Goal: Task Accomplishment & Management: Use online tool/utility

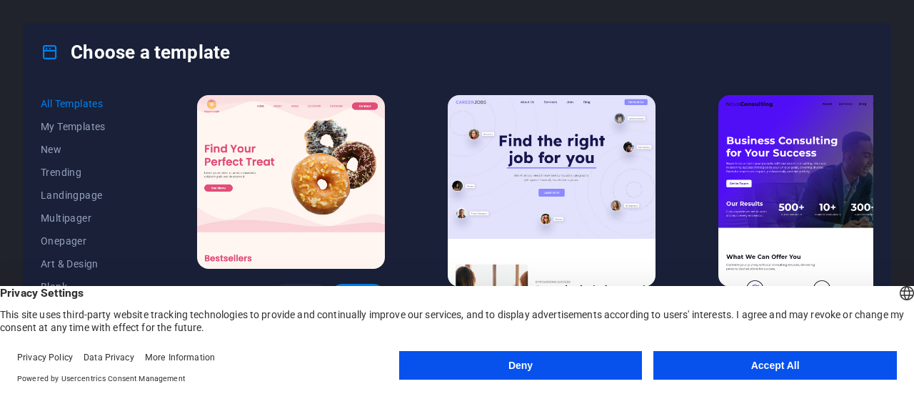
click at [719, 359] on button "Accept All" at bounding box center [776, 365] width 244 height 29
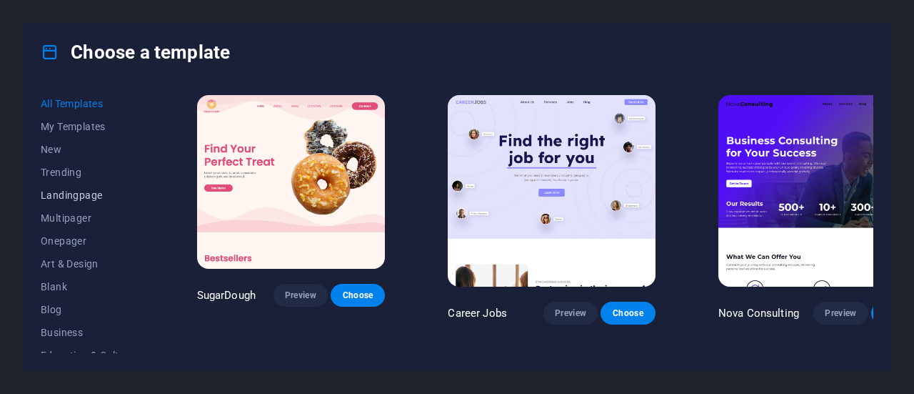
click at [67, 193] on span "Landingpage" at bounding box center [88, 194] width 94 height 11
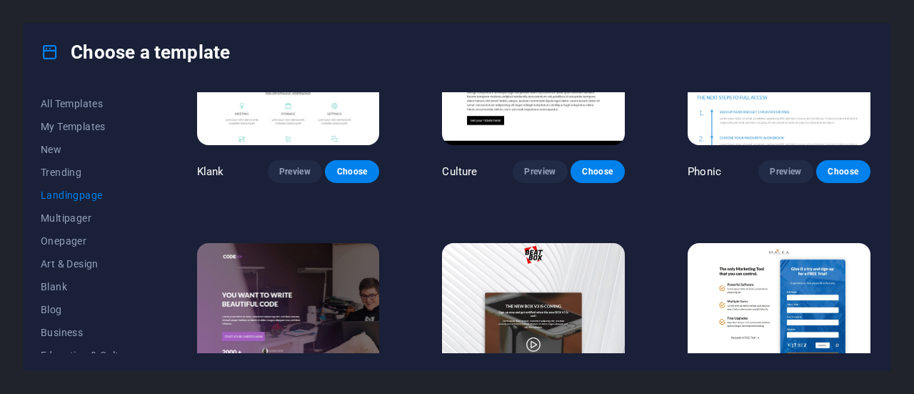
scroll to position [238, 0]
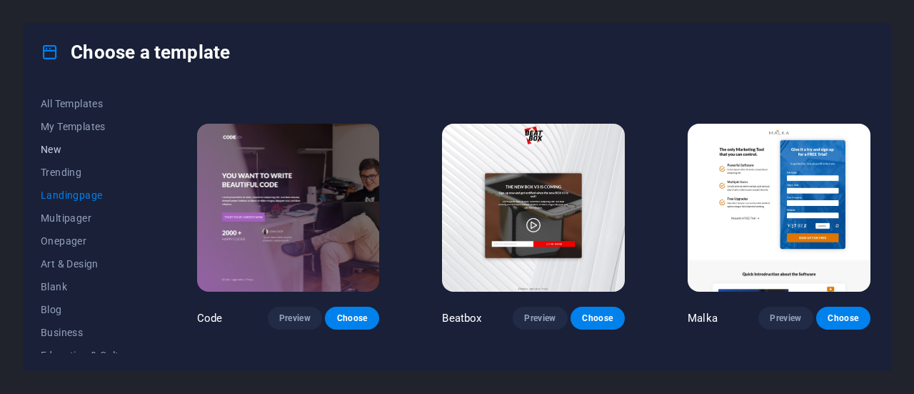
click at [54, 144] on span "New" at bounding box center [88, 149] width 94 height 11
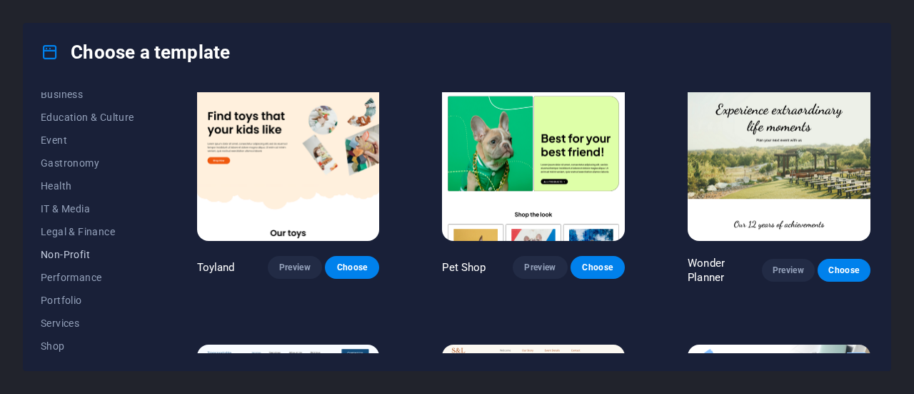
scroll to position [333, 0]
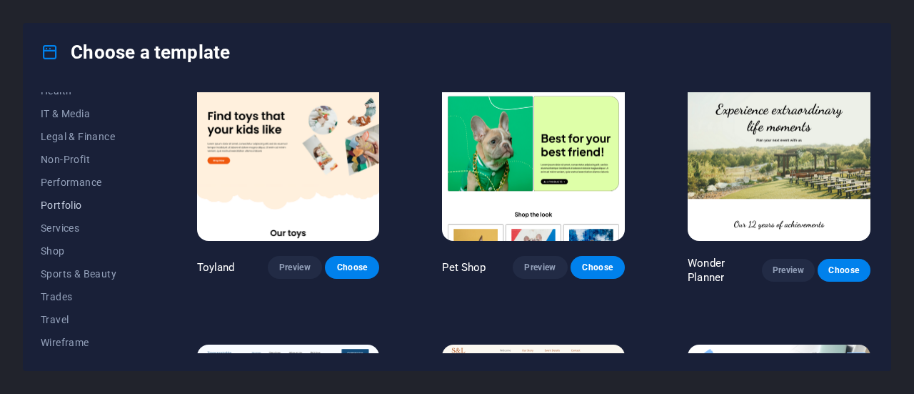
click at [80, 196] on button "Portfolio" at bounding box center [88, 205] width 94 height 23
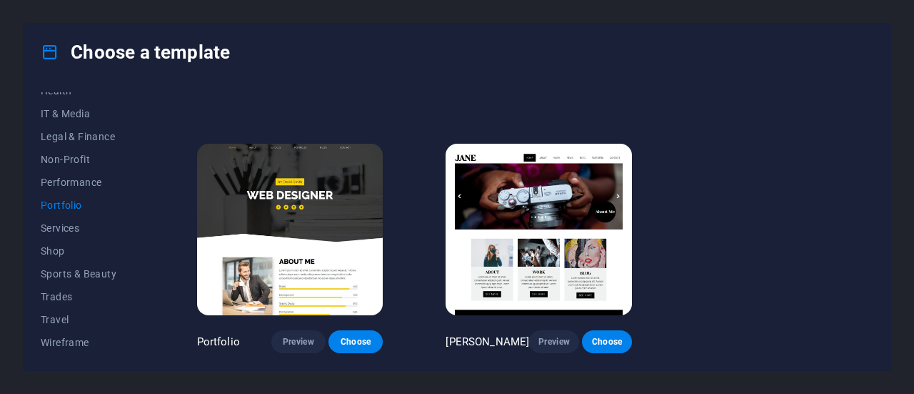
scroll to position [486, 0]
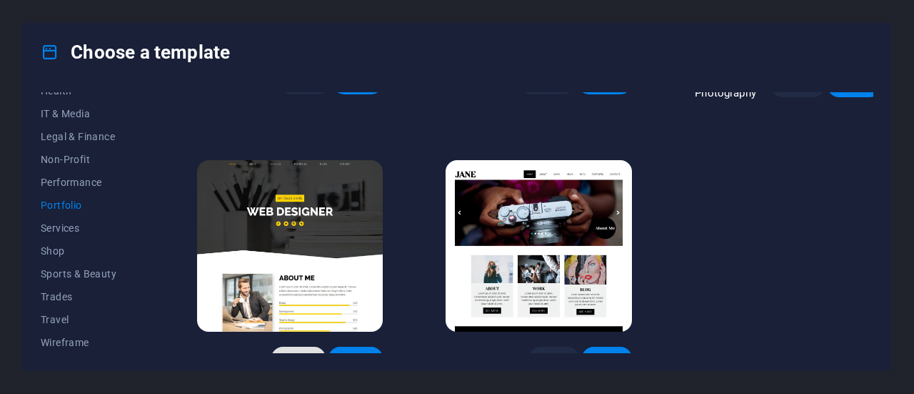
click at [283, 352] on span "Preview" at bounding box center [298, 357] width 31 height 11
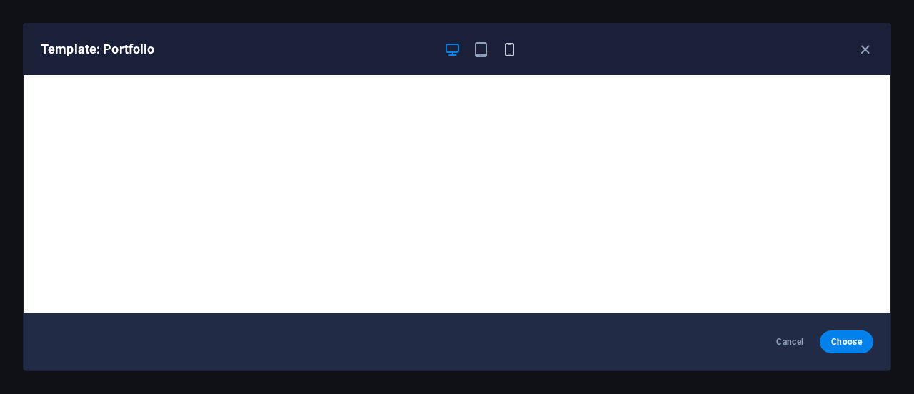
click at [509, 49] on icon "button" at bounding box center [510, 49] width 16 height 16
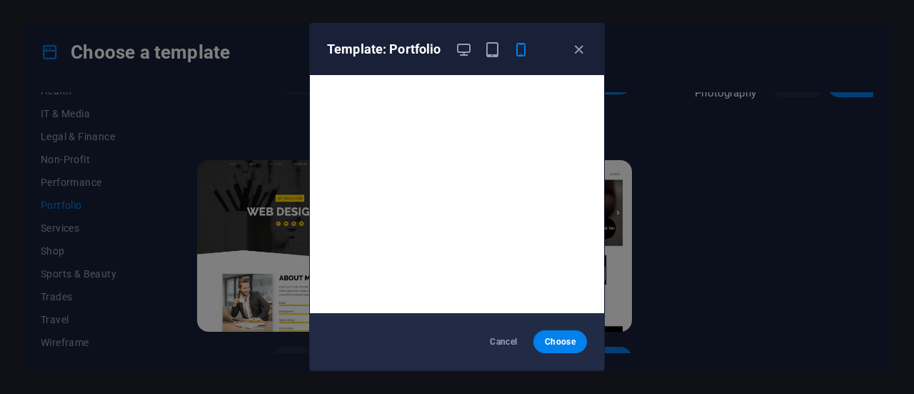
click at [459, 59] on div "Template: Portfolio" at bounding box center [457, 49] width 294 height 51
click at [458, 41] on icon "button" at bounding box center [464, 49] width 16 height 16
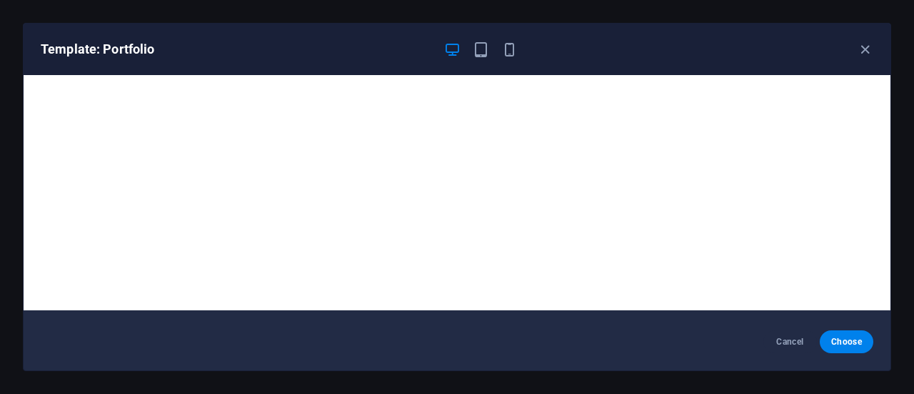
scroll to position [3, 0]
click at [849, 341] on span "Choose" at bounding box center [847, 341] width 31 height 11
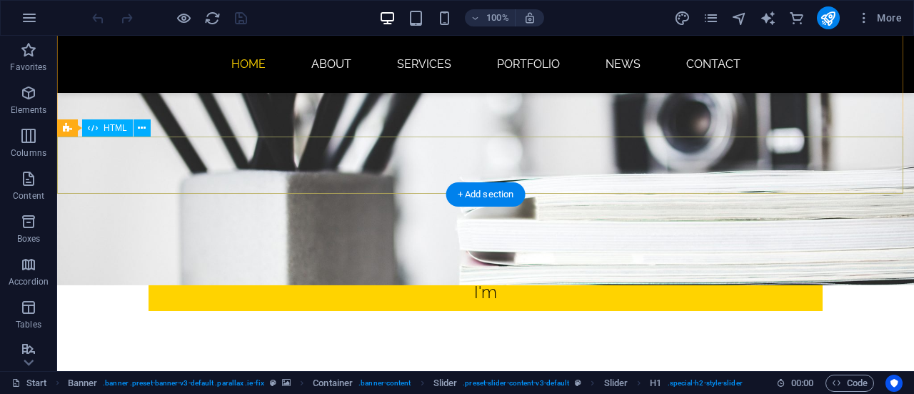
scroll to position [119, 0]
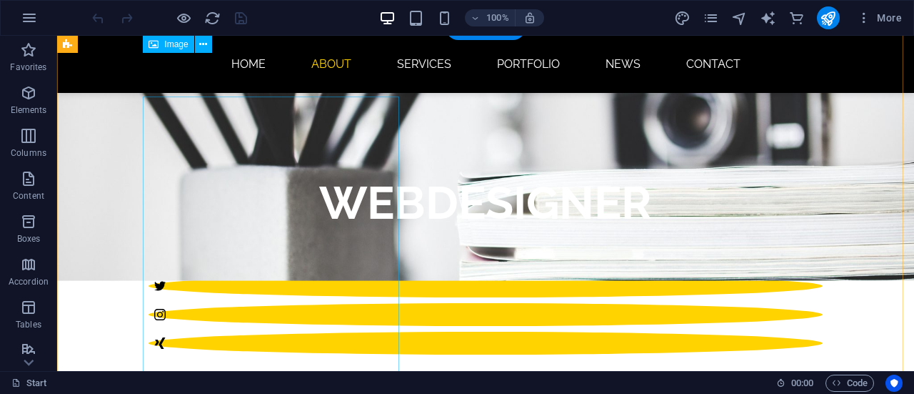
scroll to position [376, 0]
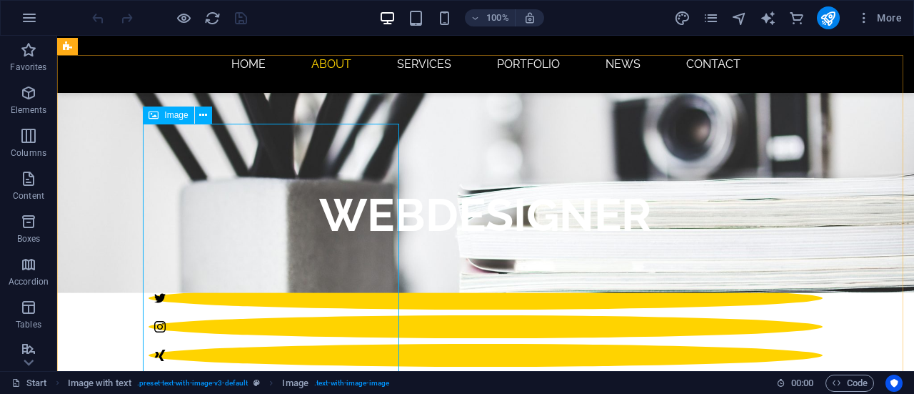
click at [157, 115] on icon at bounding box center [154, 114] width 10 height 17
click at [190, 114] on div "Image" at bounding box center [168, 114] width 51 height 17
click at [173, 119] on span "Image" at bounding box center [176, 115] width 24 height 9
click at [204, 118] on icon at bounding box center [203, 115] width 8 height 15
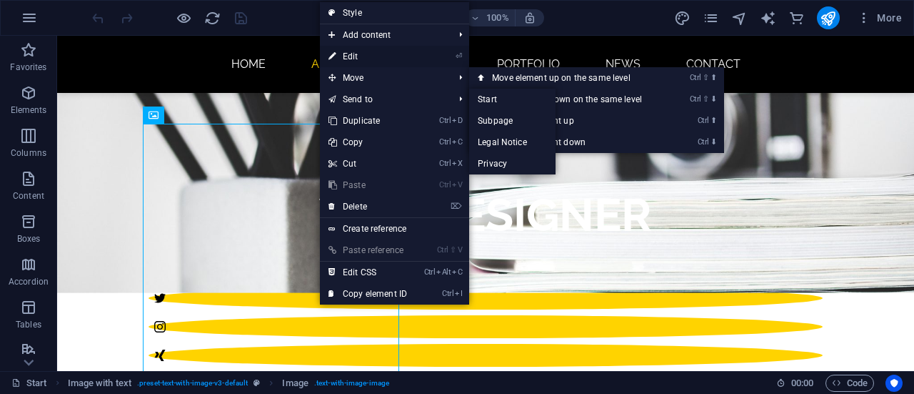
click at [346, 54] on link "⏎ Edit" at bounding box center [368, 56] width 96 height 21
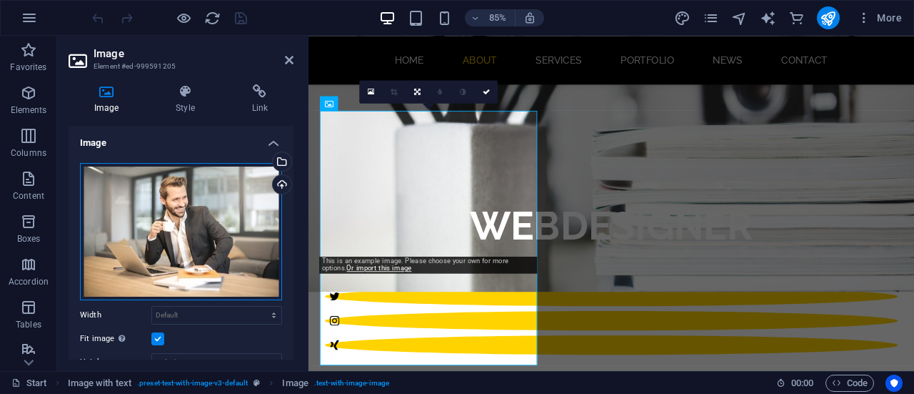
click at [156, 196] on div "Drag files here, click to choose files or select files from Files or our free s…" at bounding box center [181, 231] width 202 height 137
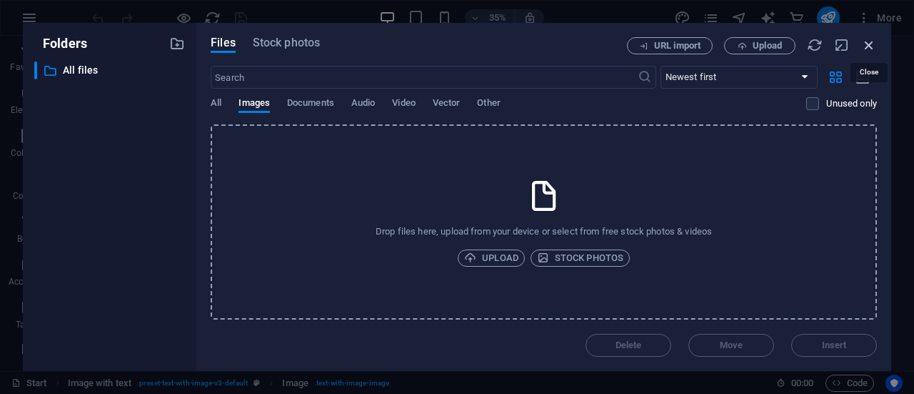
click at [871, 45] on icon "button" at bounding box center [870, 45] width 16 height 16
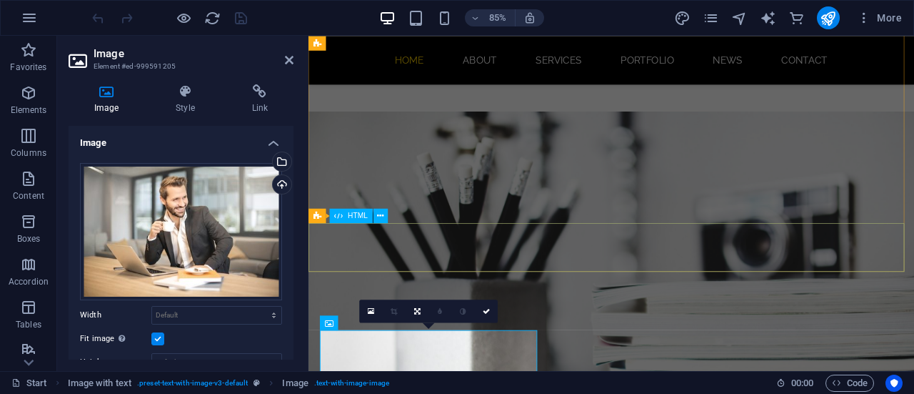
scroll to position [119, 0]
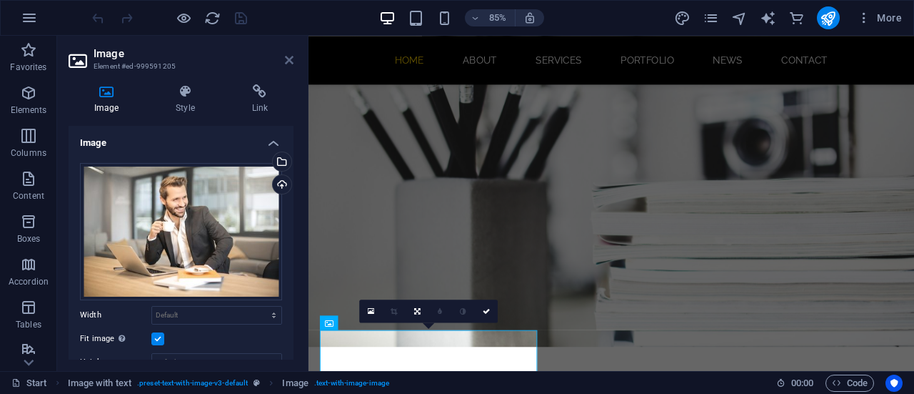
click at [293, 56] on icon at bounding box center [289, 59] width 9 height 11
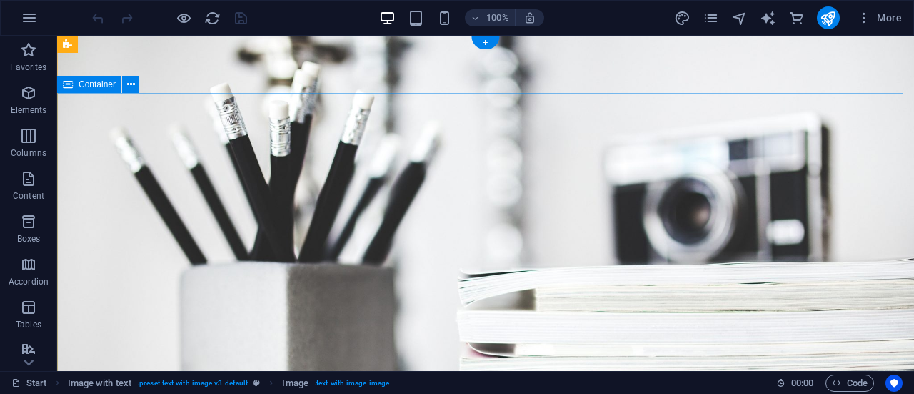
scroll to position [0, 0]
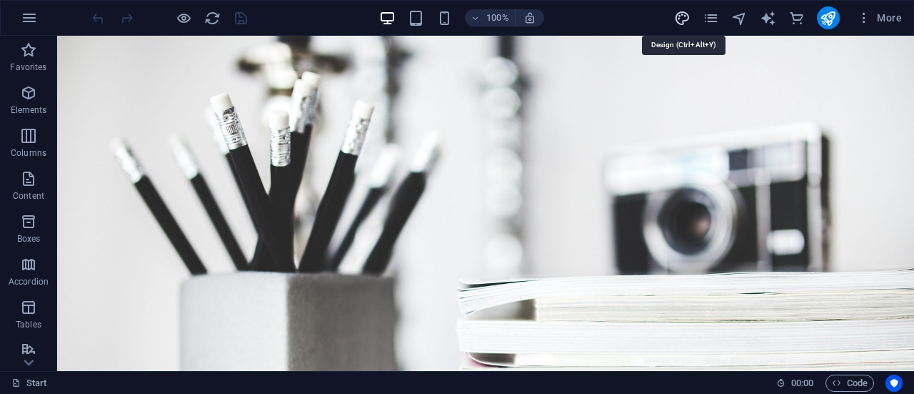
click at [678, 21] on icon "design" at bounding box center [682, 18] width 16 height 16
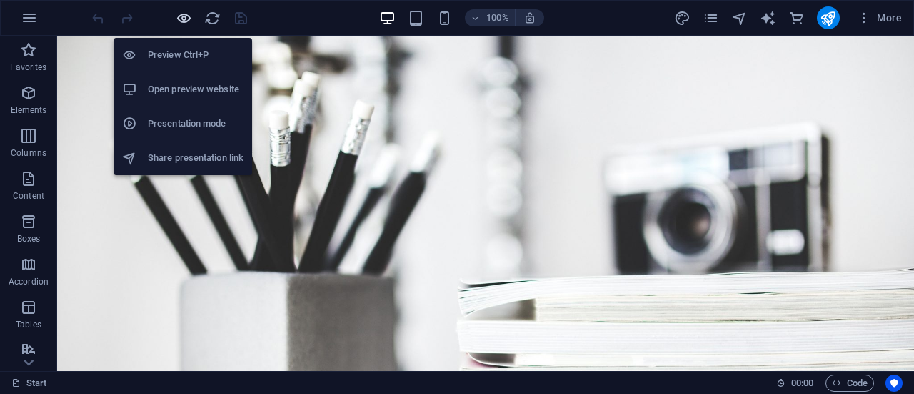
click at [180, 21] on icon "button" at bounding box center [184, 18] width 16 height 16
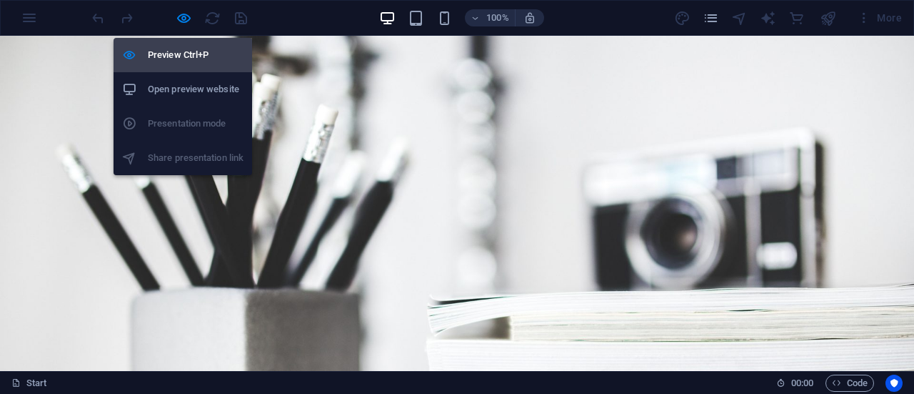
click at [180, 49] on h6 "Preview Ctrl+P" at bounding box center [196, 54] width 96 height 17
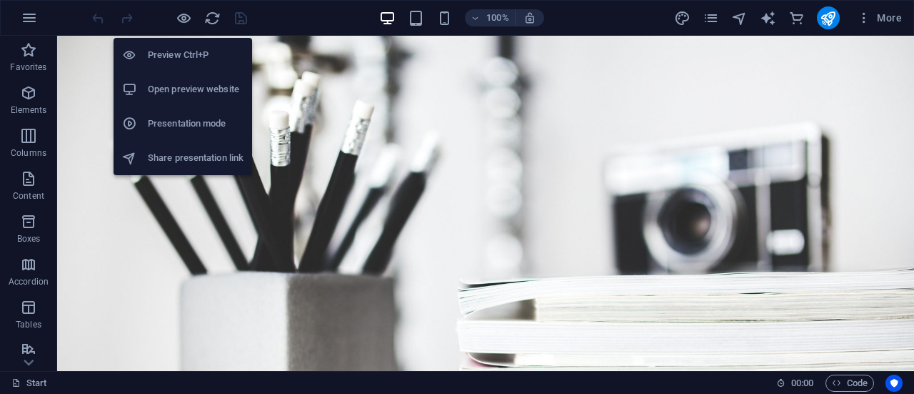
click at [174, 49] on h6 "Preview Ctrl+P" at bounding box center [196, 54] width 96 height 17
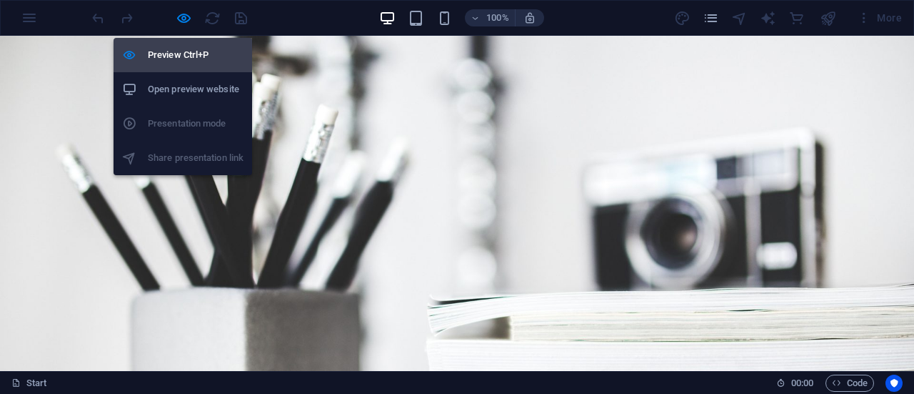
click at [174, 49] on h6 "Preview Ctrl+P" at bounding box center [196, 54] width 96 height 17
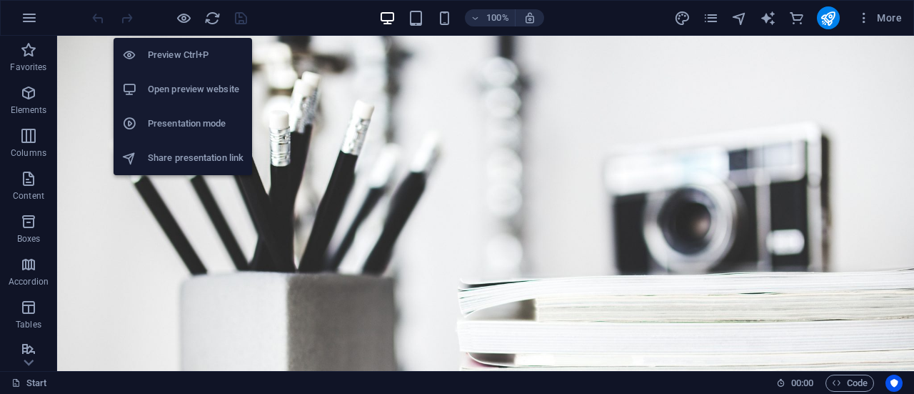
click at [174, 49] on h6 "Preview Ctrl+P" at bounding box center [196, 54] width 96 height 17
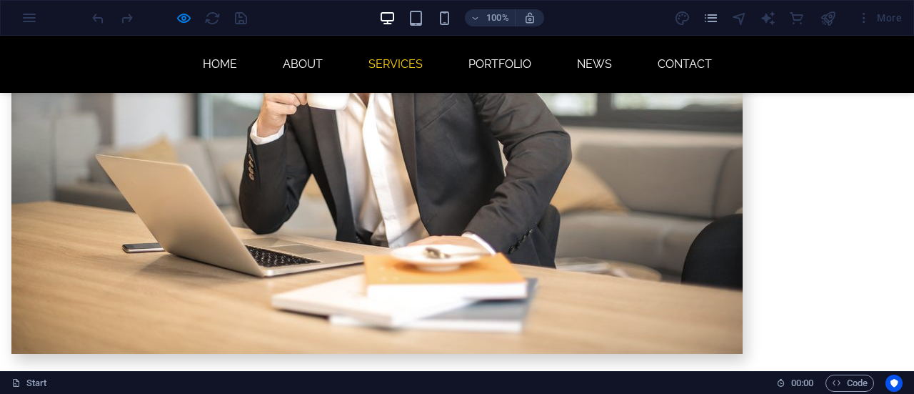
scroll to position [1309, 0]
